Goal: Information Seeking & Learning: Learn about a topic

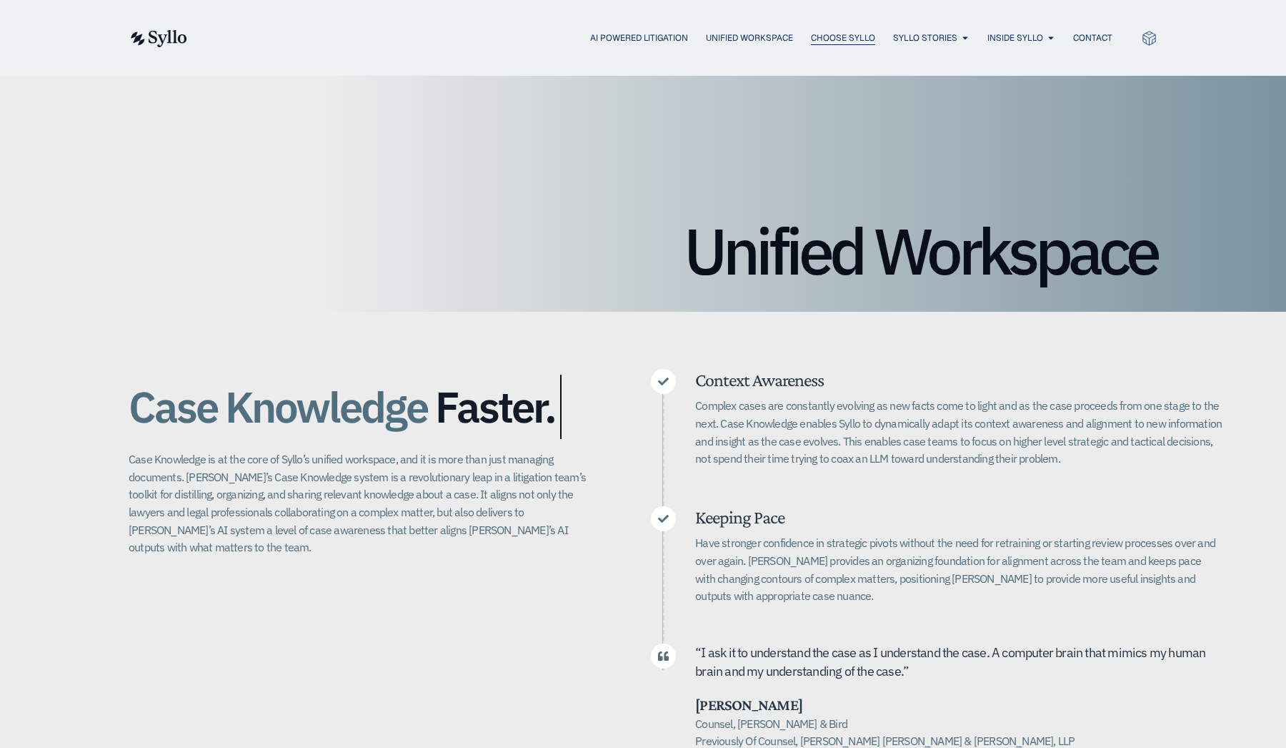
click at [840, 37] on span "Choose Syllo" at bounding box center [843, 37] width 64 height 13
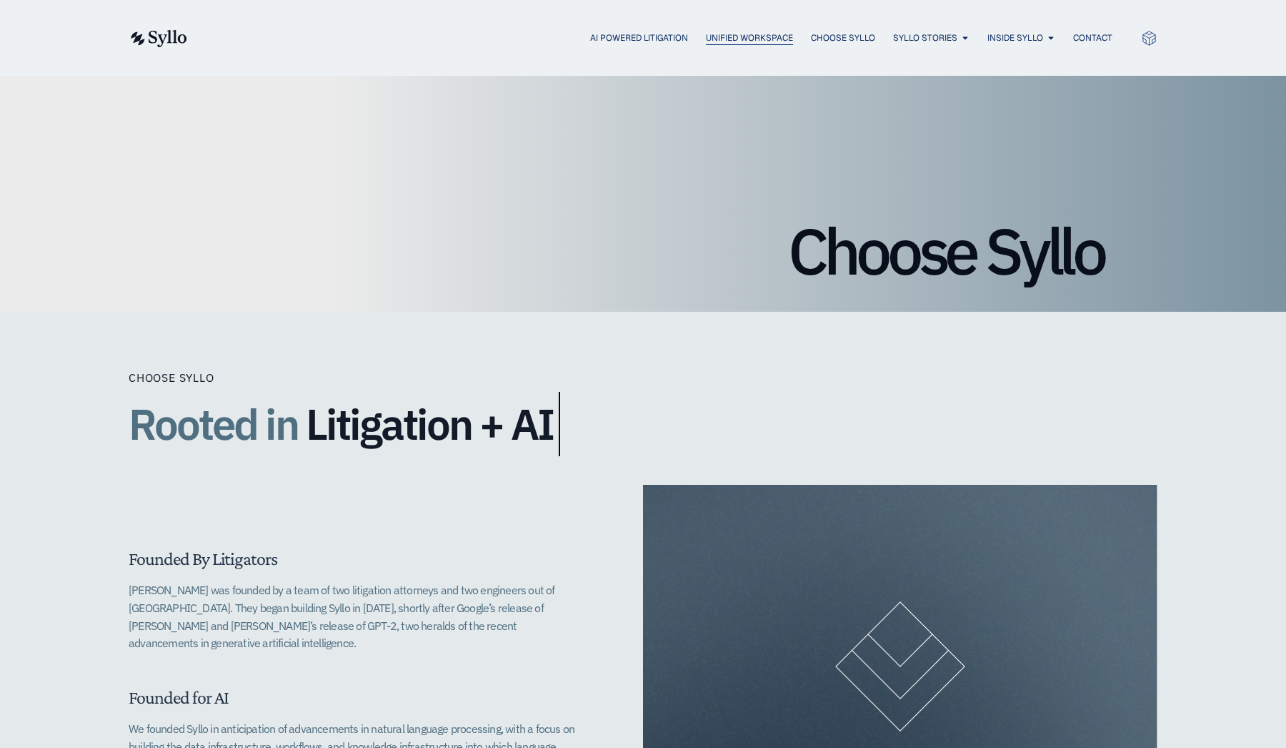
click at [760, 40] on span "Unified Workspace" at bounding box center [749, 37] width 87 height 13
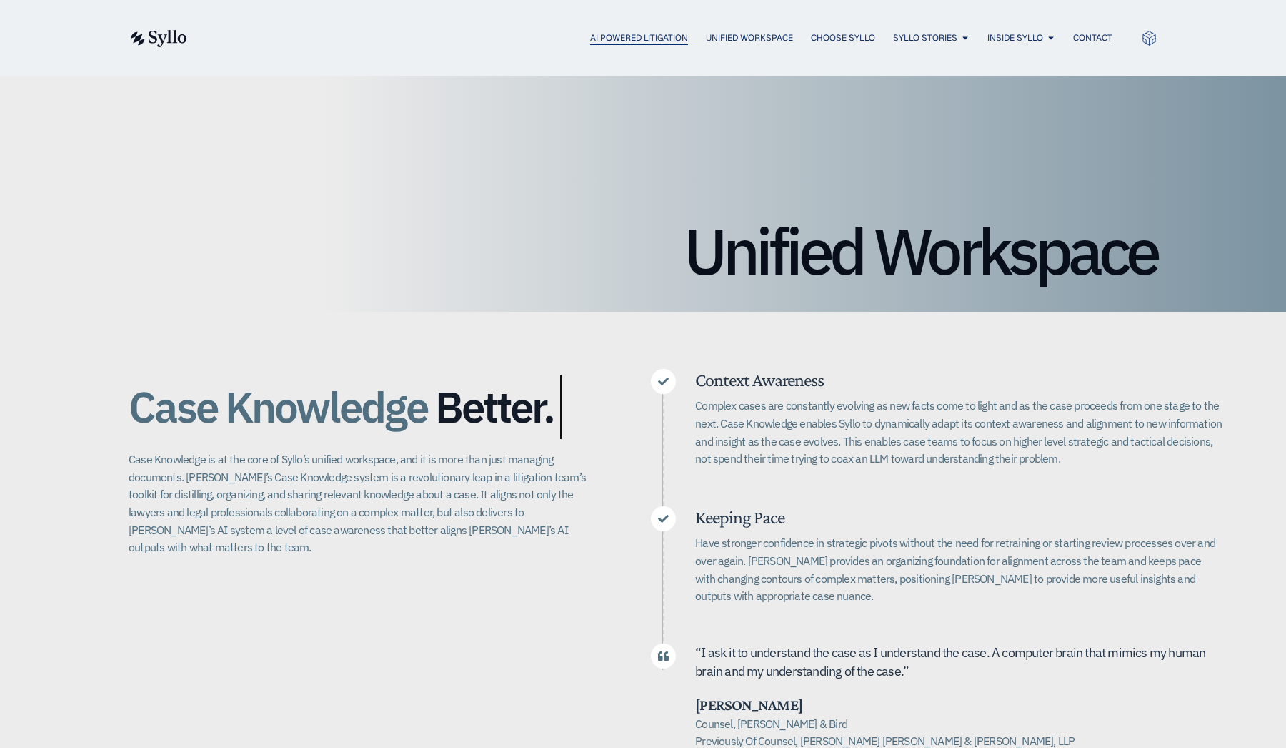
click at [672, 34] on span "AI Powered Litigation" at bounding box center [639, 37] width 98 height 13
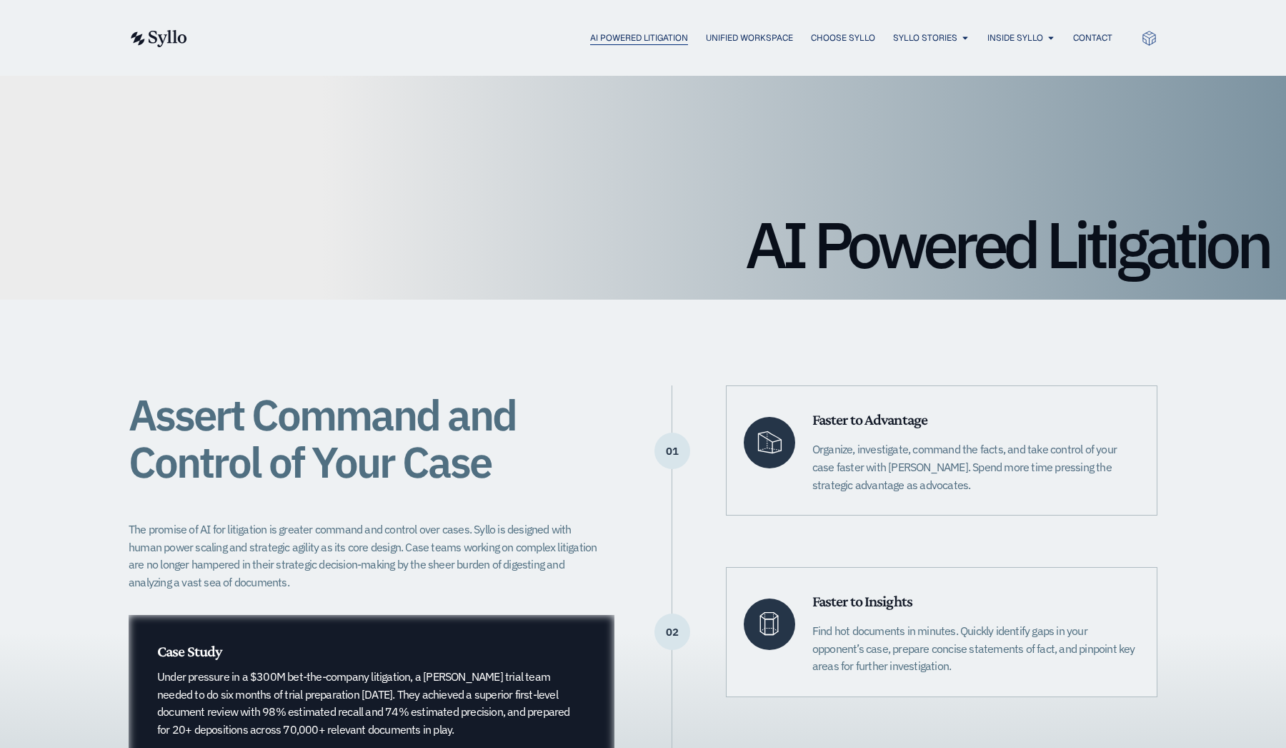
click at [652, 32] on span "AI Powered Litigation" at bounding box center [639, 37] width 98 height 13
click at [1031, 110] on span "AGENTIC AI DOCUMENT REVIEW" at bounding box center [1070, 104] width 137 height 17
